Goal: Task Accomplishment & Management: Manage account settings

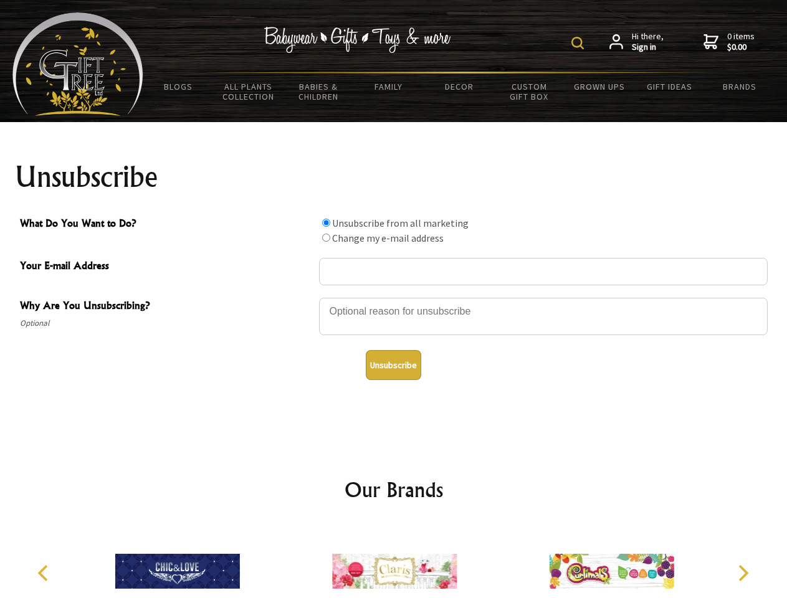
click at [580, 43] on img at bounding box center [578, 43] width 12 height 12
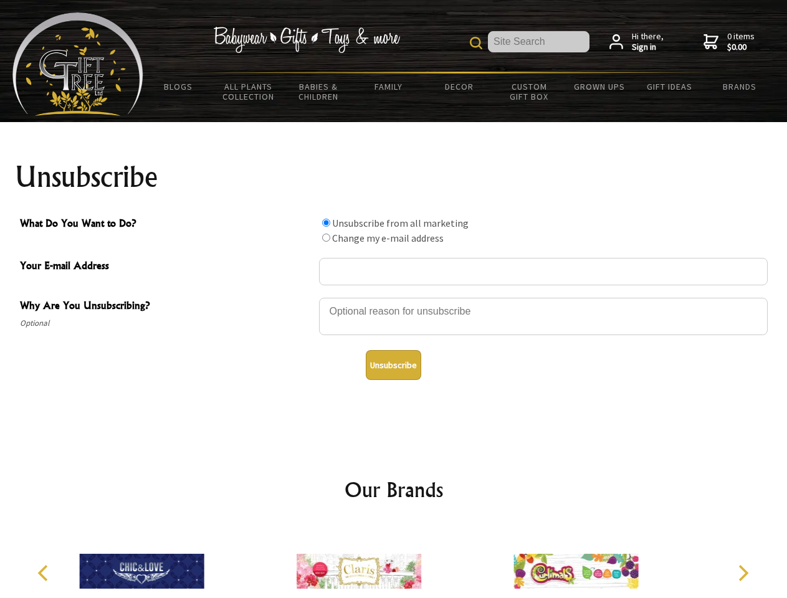
click at [394, 297] on div at bounding box center [543, 319] width 449 height 44
click at [326, 223] on input "What Do You Want to Do?" at bounding box center [326, 223] width 8 height 8
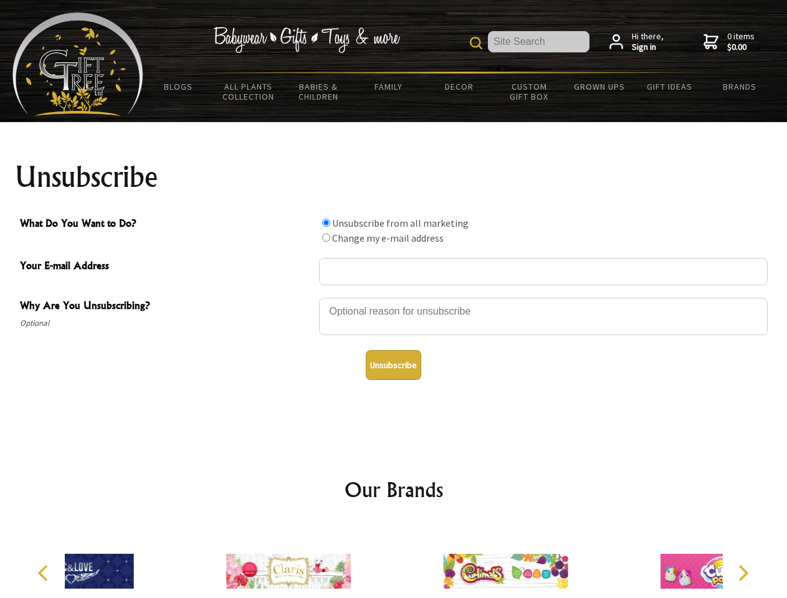
click at [326, 237] on input "What Do You Want to Do?" at bounding box center [326, 238] width 8 height 8
radio input "true"
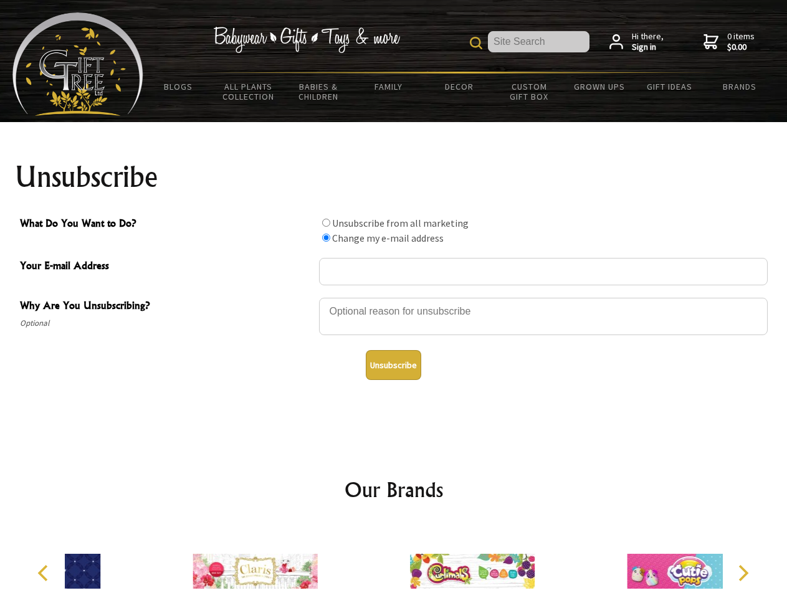
click at [393, 365] on button "Unsubscribe" at bounding box center [393, 365] width 55 height 30
click at [394, 562] on div at bounding box center [472, 573] width 217 height 97
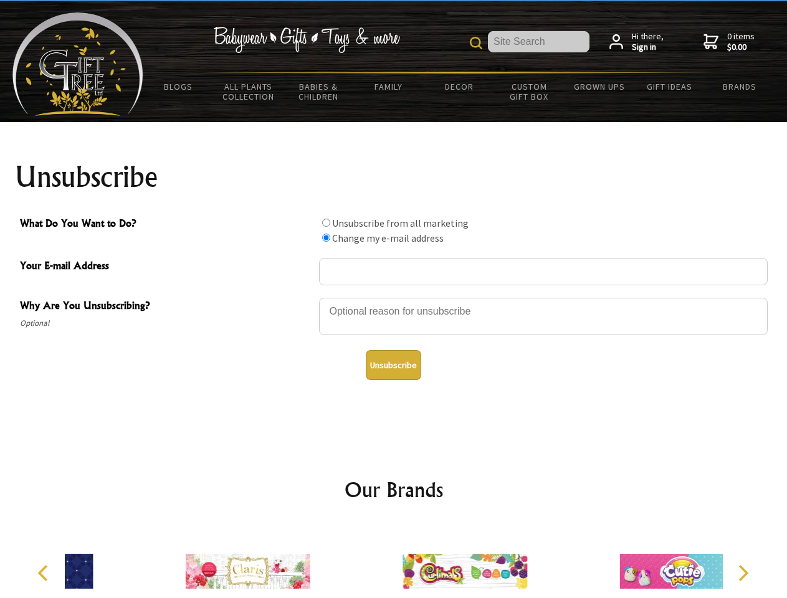
click at [45, 573] on icon "Previous" at bounding box center [44, 573] width 16 height 16
click at [743, 573] on icon "Next" at bounding box center [742, 573] width 16 height 16
